Goal: Task Accomplishment & Management: Use online tool/utility

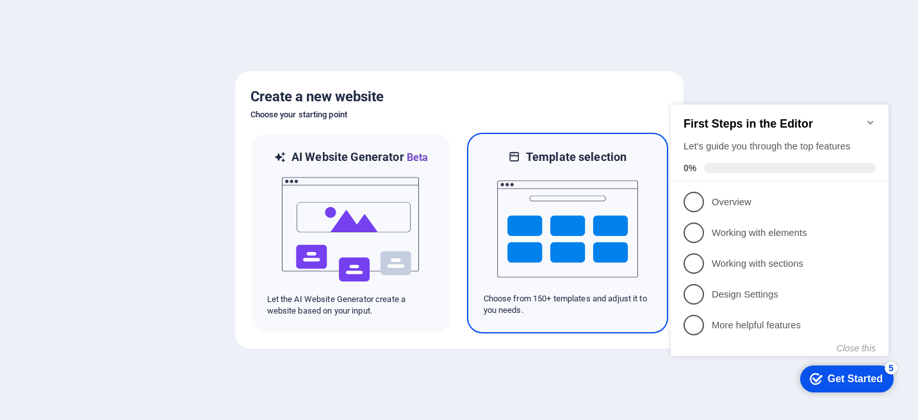
click at [527, 226] on img at bounding box center [567, 229] width 141 height 128
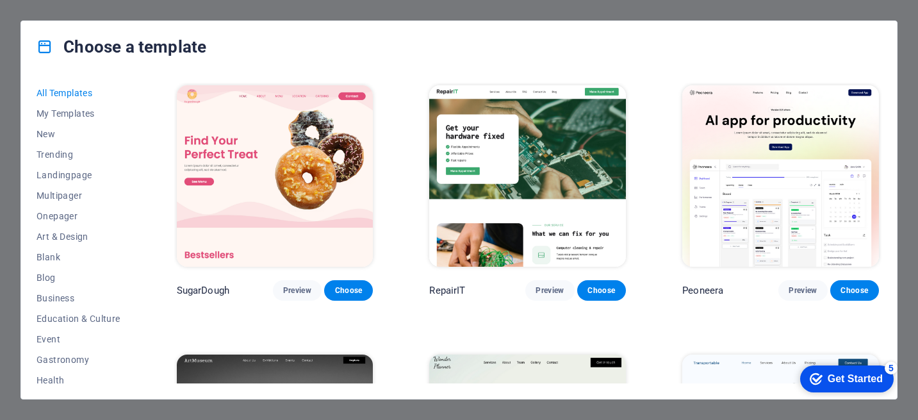
click at [892, 327] on div "All Templates My Templates New Trending Landingpage Multipager Onepager Art & D…" at bounding box center [459, 235] width 876 height 326
click at [882, 324] on div "All Templates My Templates New Trending Landingpage Multipager Onepager Art & D…" at bounding box center [459, 235] width 876 height 326
click at [886, 204] on div "All Templates My Templates New Trending Landingpage Multipager Onepager Art & D…" at bounding box center [459, 235] width 876 height 326
drag, startPoint x: 138, startPoint y: 233, endPoint x: 138, endPoint y: 262, distance: 29.5
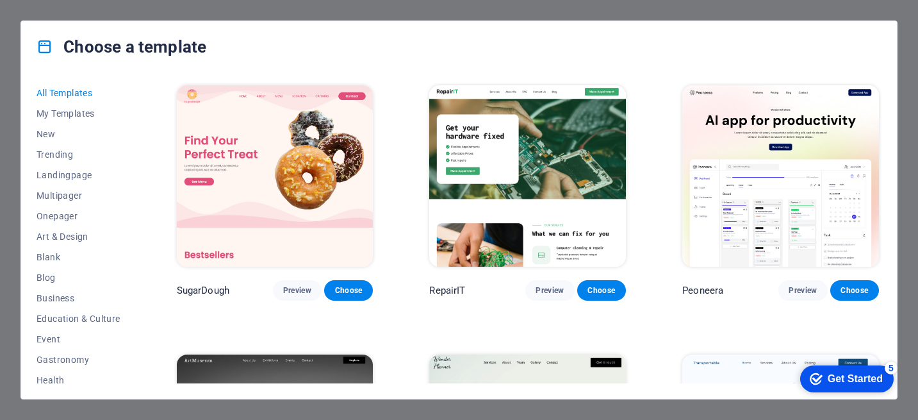
click at [138, 262] on div "All Templates My Templates New Trending Landingpage Multipager Onepager Art & D…" at bounding box center [459, 235] width 876 height 326
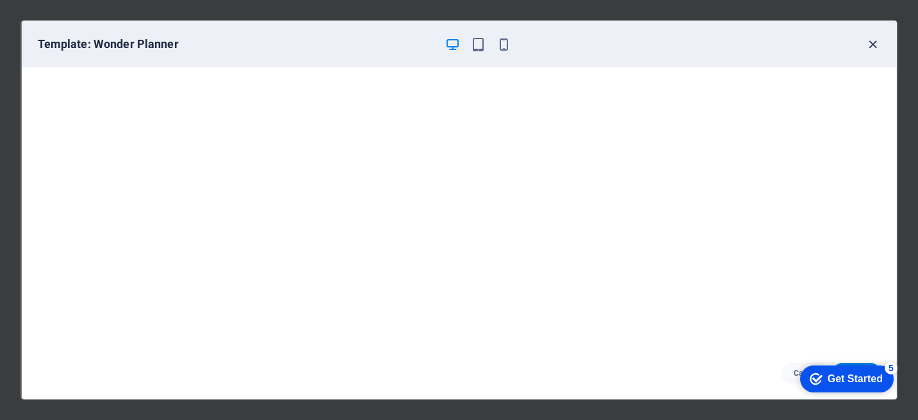
click at [875, 41] on icon "button" at bounding box center [873, 44] width 15 height 15
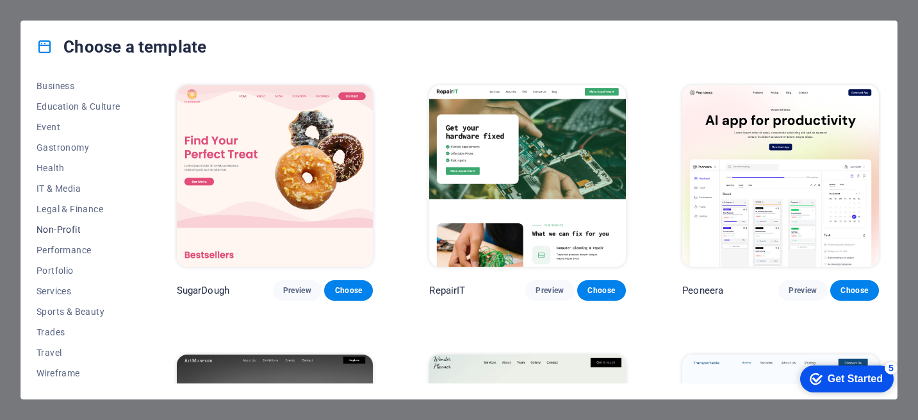
click at [59, 233] on span "Non-Profit" at bounding box center [79, 229] width 84 height 10
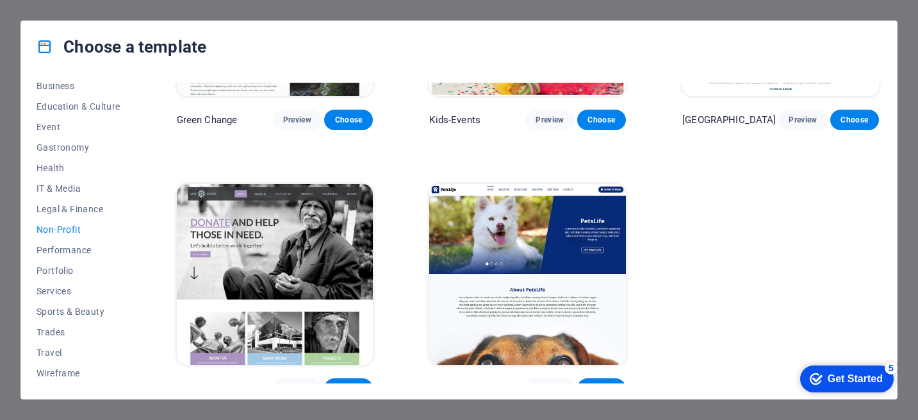
scroll to position [183, 0]
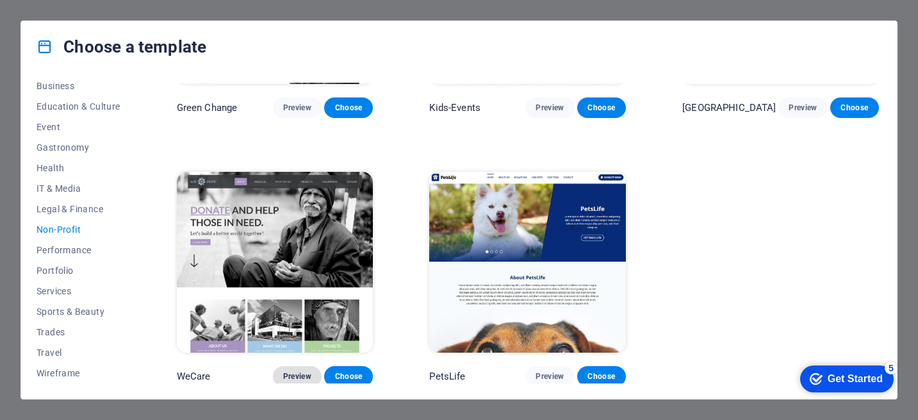
click at [299, 376] on span "Preview" at bounding box center [297, 376] width 28 height 10
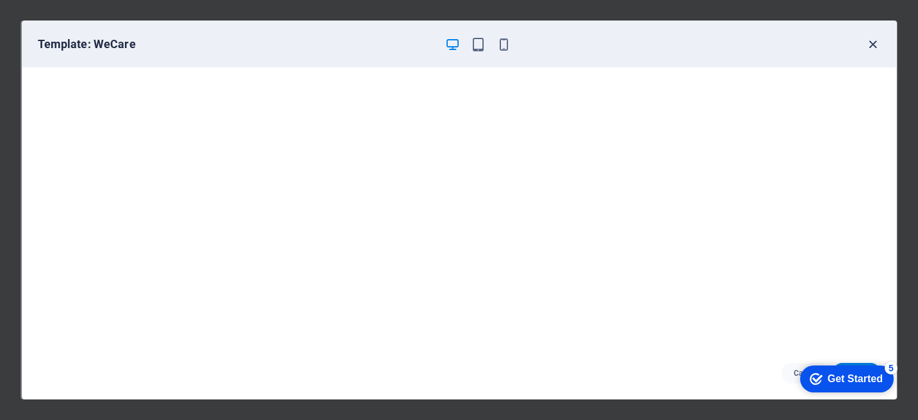
click at [872, 44] on icon "button" at bounding box center [873, 44] width 15 height 15
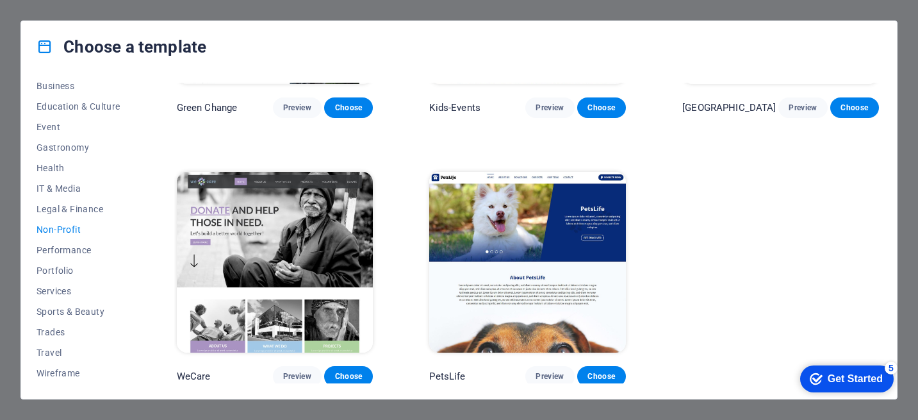
drag, startPoint x: 879, startPoint y: 283, endPoint x: 877, endPoint y: 213, distance: 69.2
click at [877, 213] on div "Green Change Preview Choose Kids-Events Preview [GEOGRAPHIC_DATA] Preview Choos…" at bounding box center [527, 143] width 707 height 486
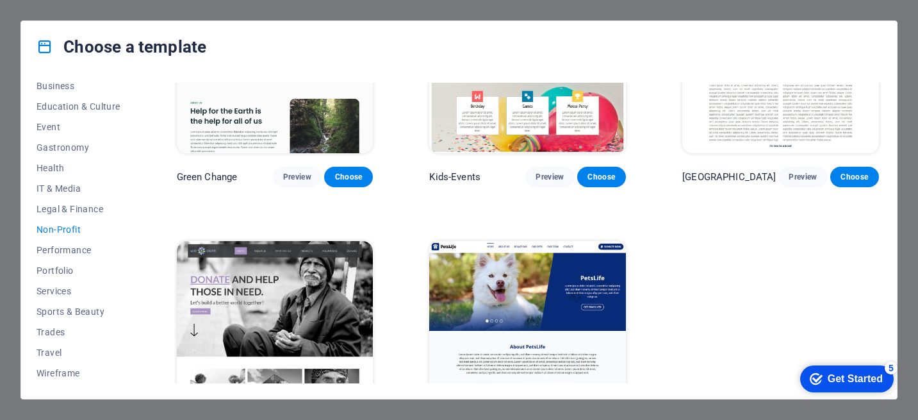
scroll to position [0, 0]
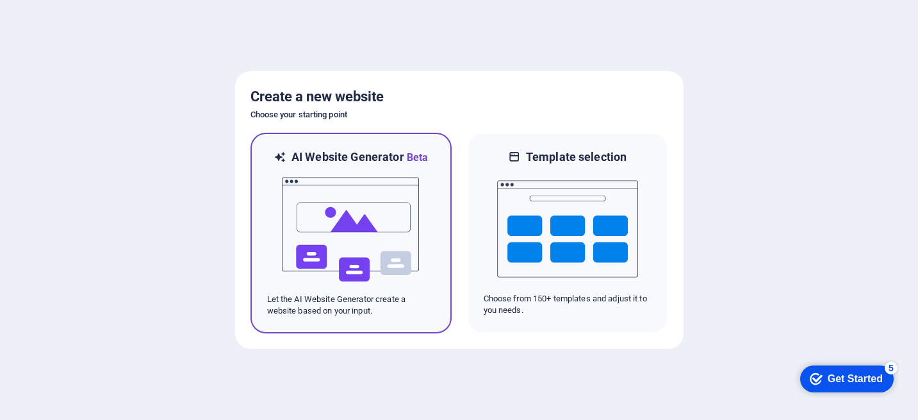
click at [395, 261] on img at bounding box center [351, 229] width 141 height 128
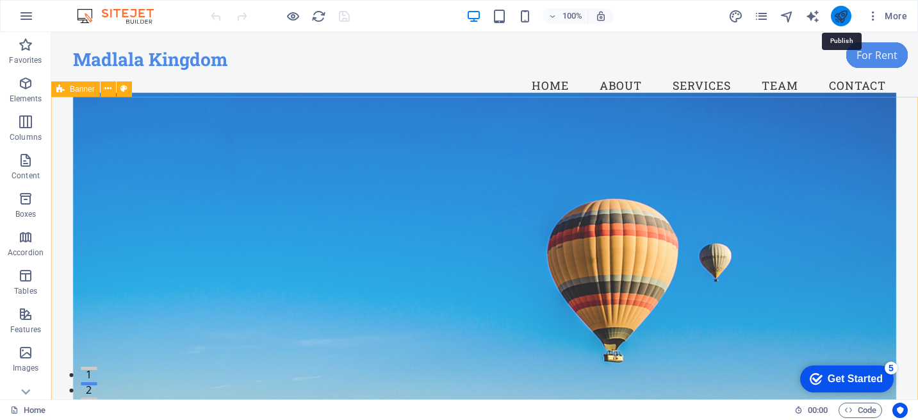
click at [840, 13] on icon "publish" at bounding box center [841, 16] width 15 height 15
